Goal: Task Accomplishment & Management: Manage account settings

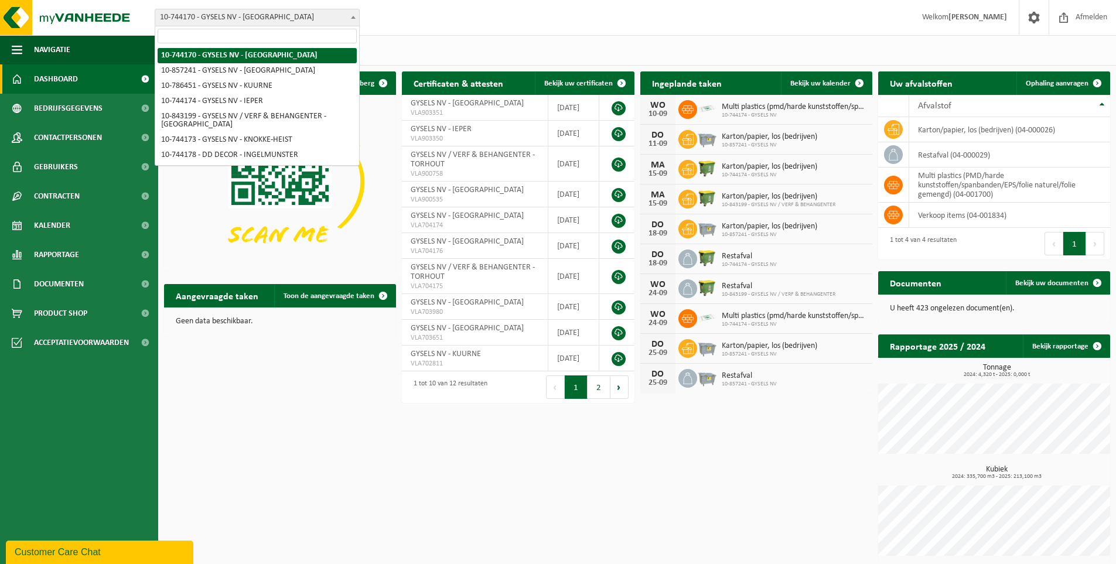
click at [354, 16] on b at bounding box center [353, 17] width 5 height 3
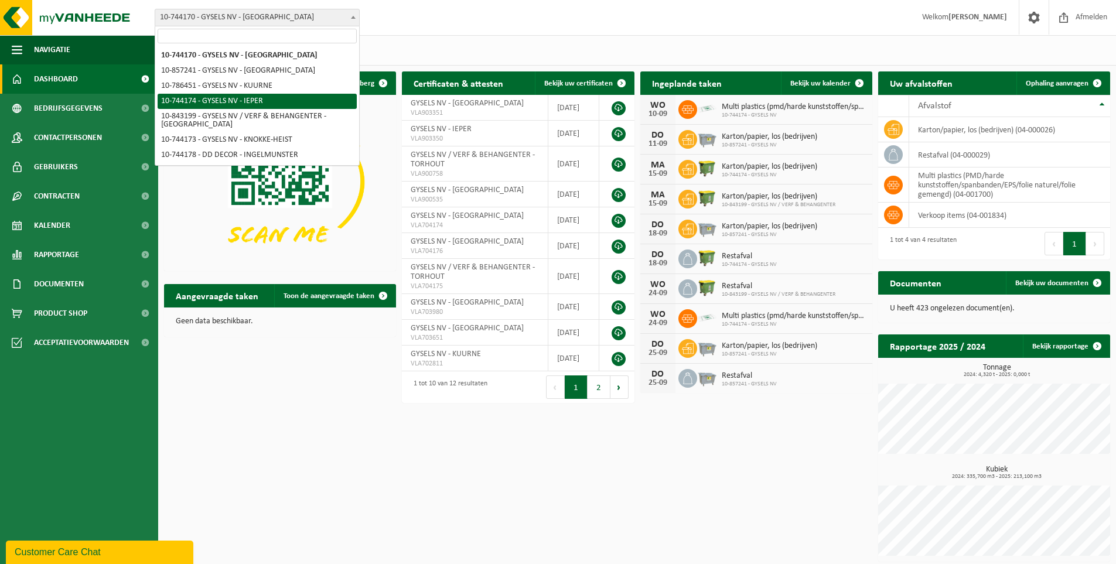
select select "23317"
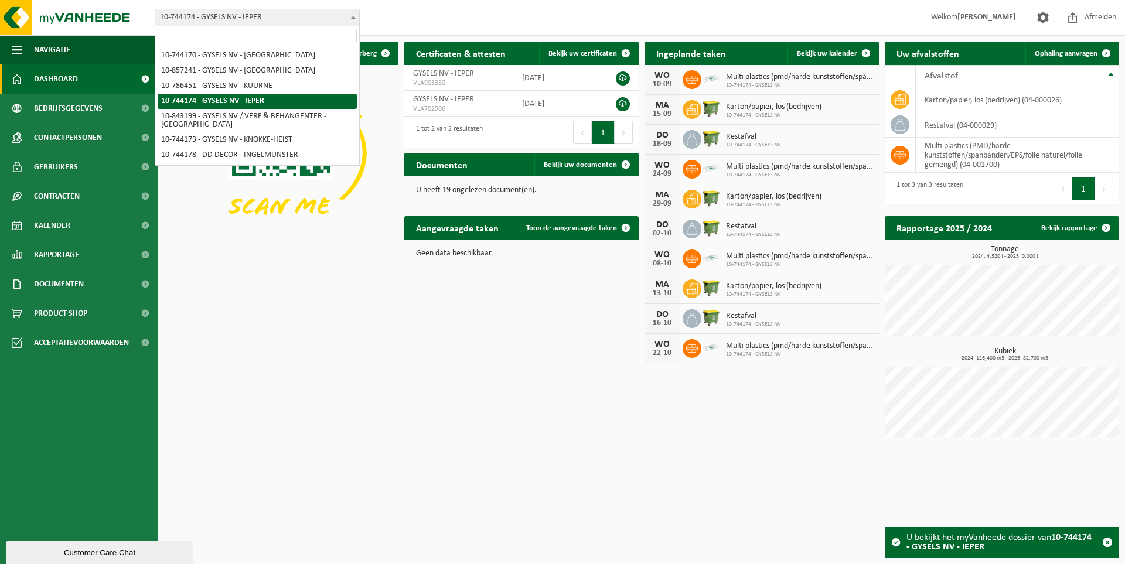
click at [353, 16] on b at bounding box center [353, 17] width 5 height 3
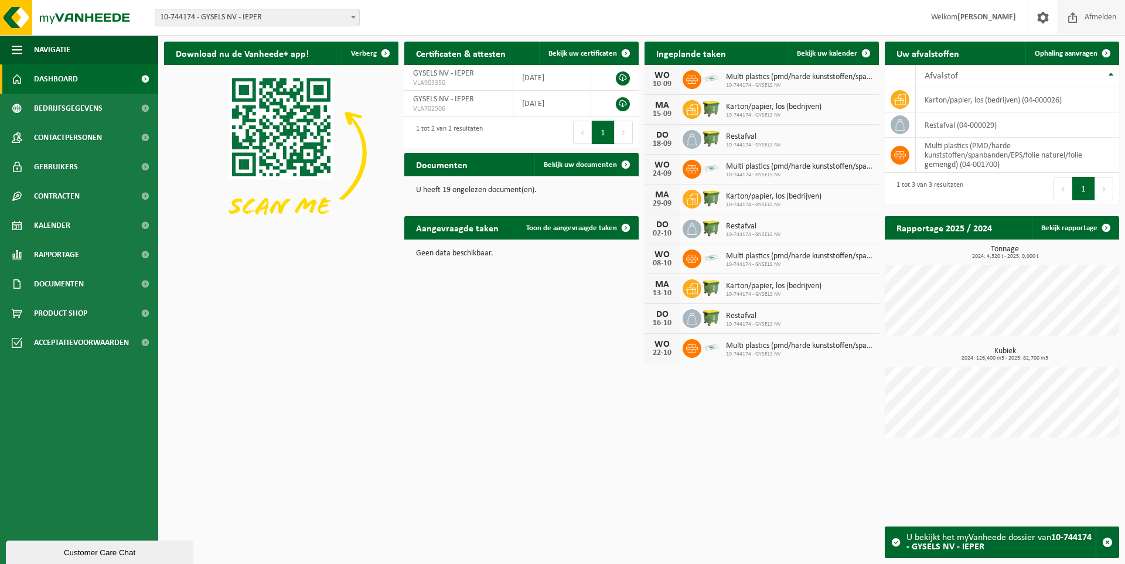
click at [1094, 16] on span "Afmelden" at bounding box center [1099, 17] width 37 height 35
